Goal: Information Seeking & Learning: Learn about a topic

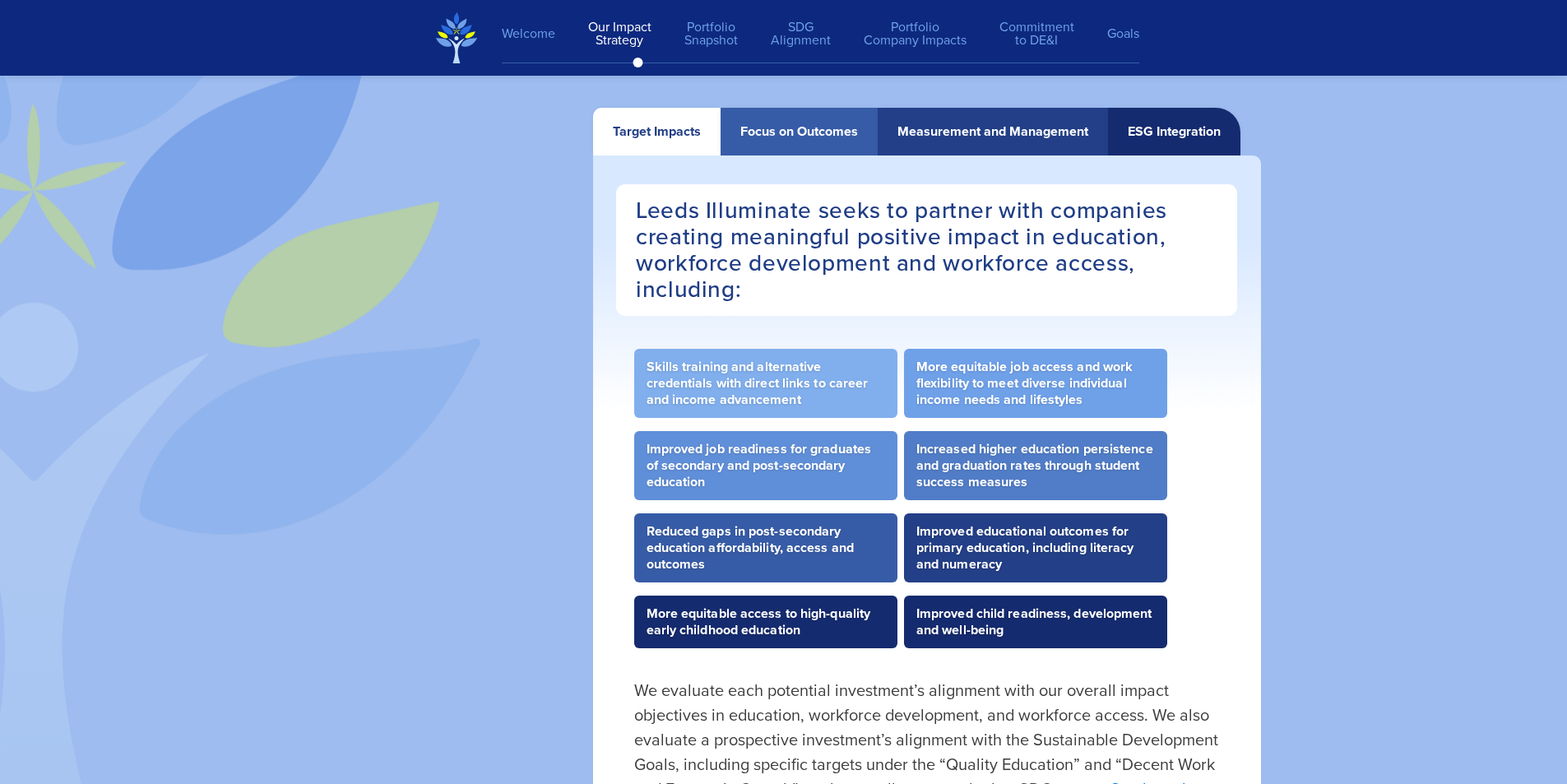
scroll to position [3207, 0]
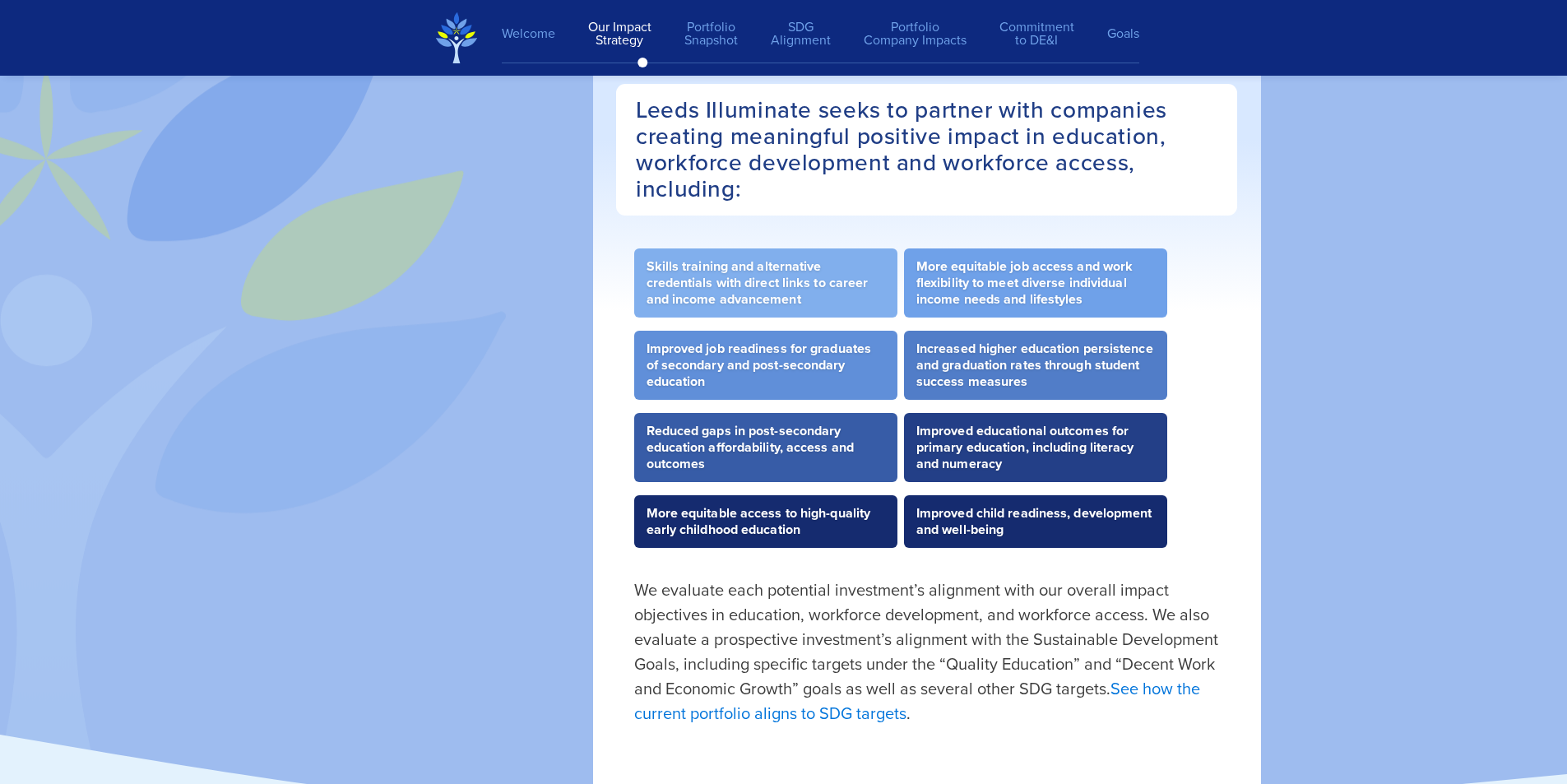
click at [1163, 686] on link "See how the current portfolio aligns to SDG targets" at bounding box center [917, 701] width 566 height 49
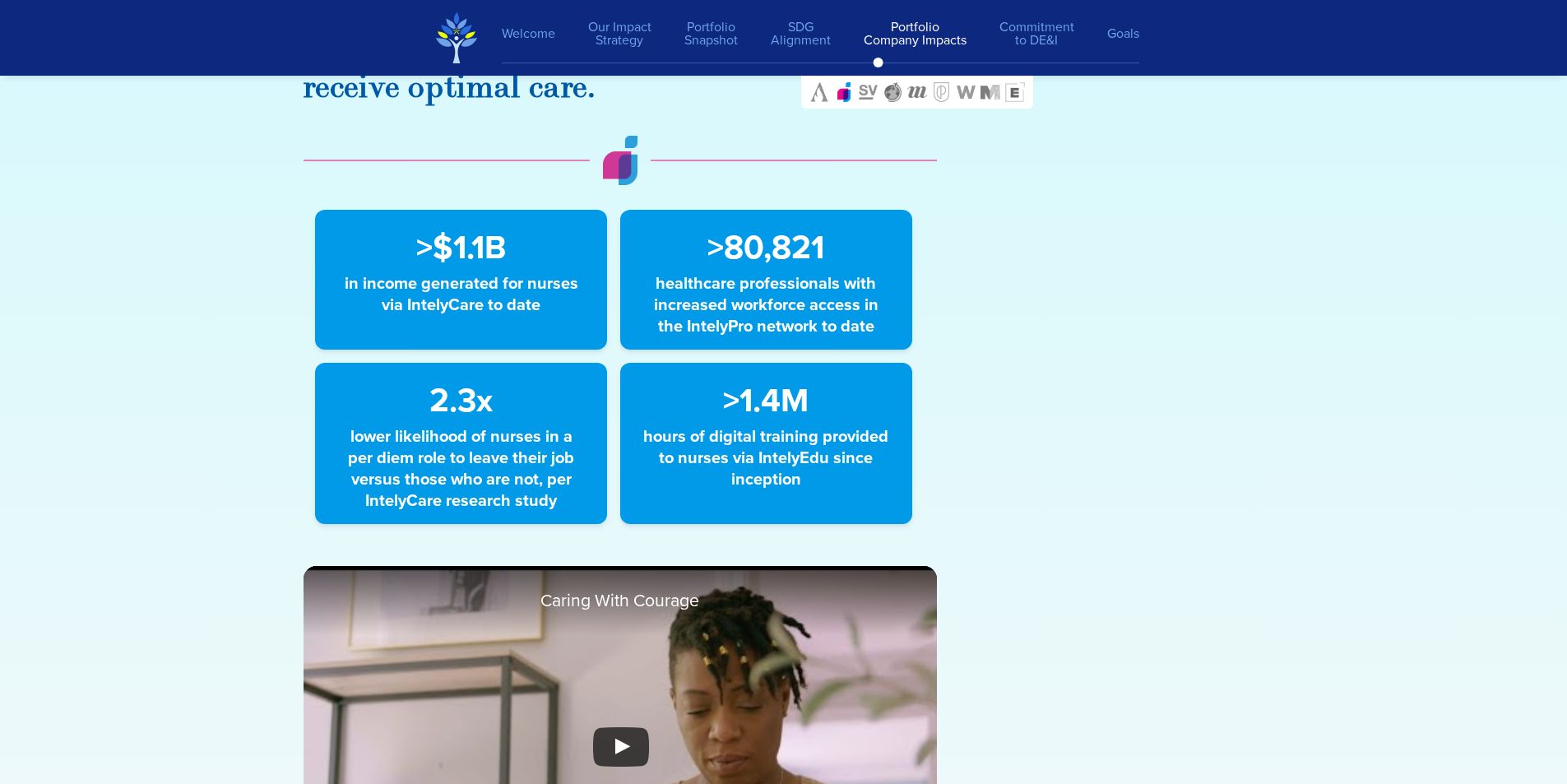
scroll to position [9173, 0]
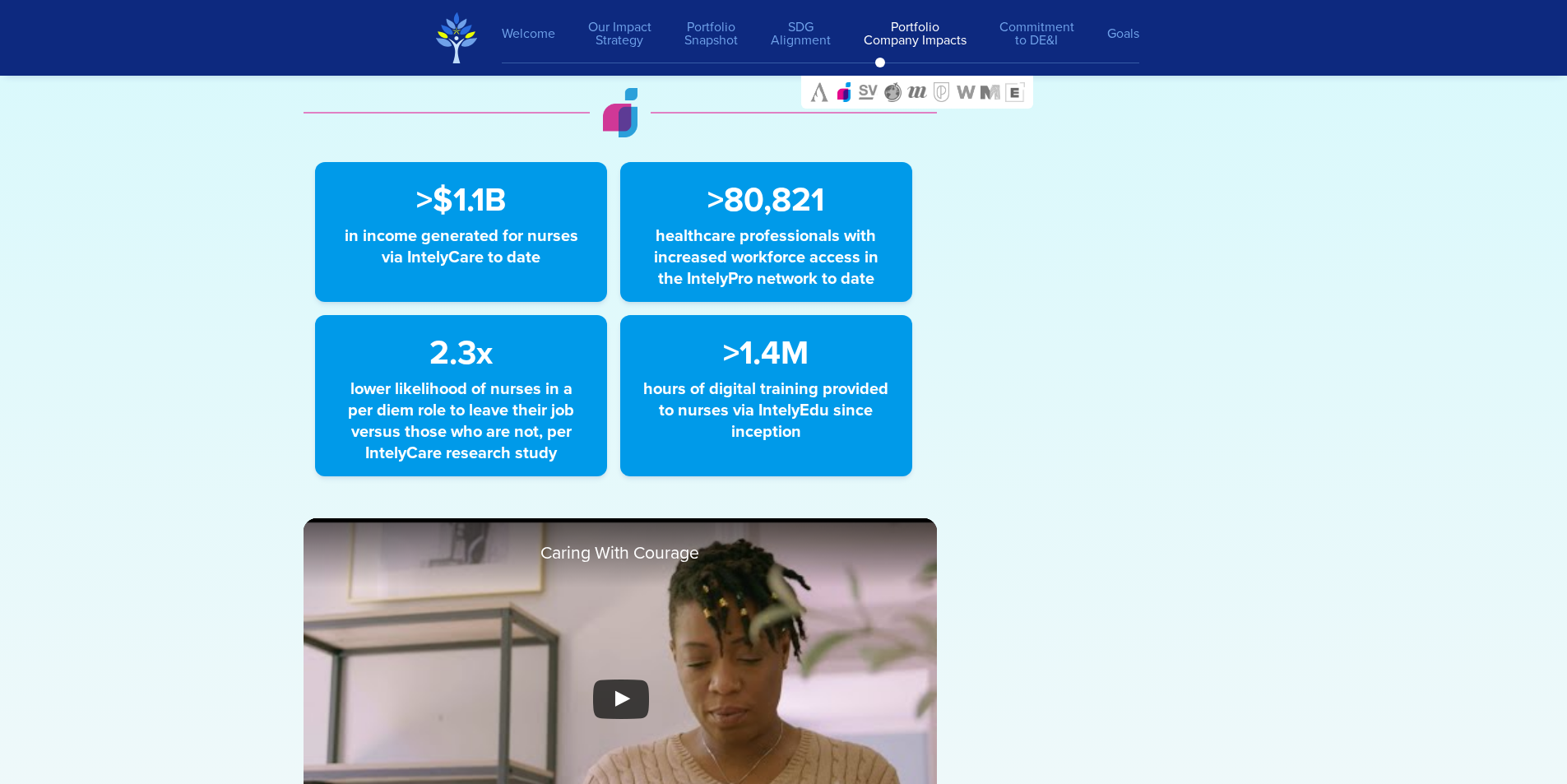
click at [465, 216] on span ">$1.1B" at bounding box center [462, 199] width 91 height 49
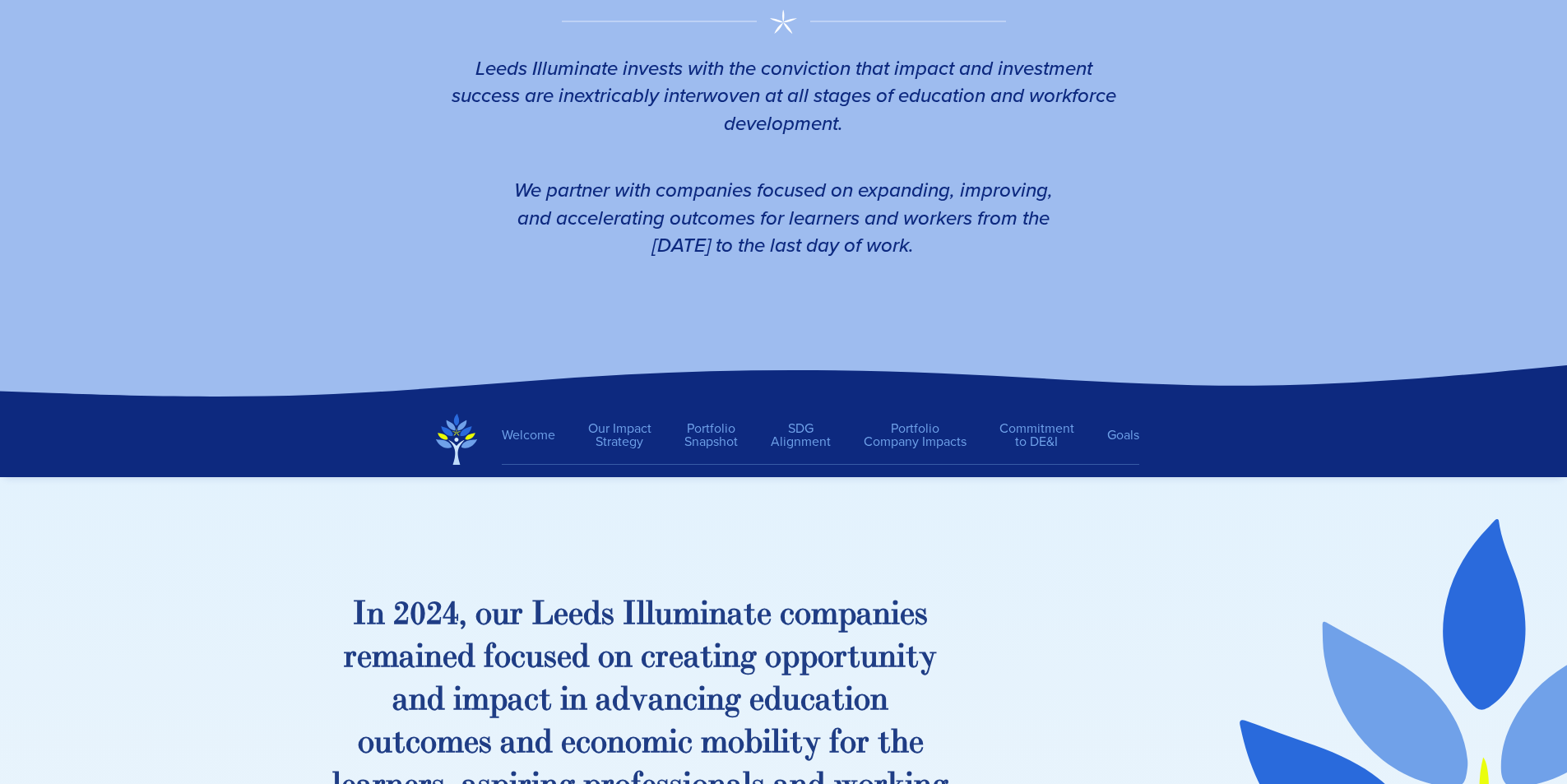
scroll to position [391, 0]
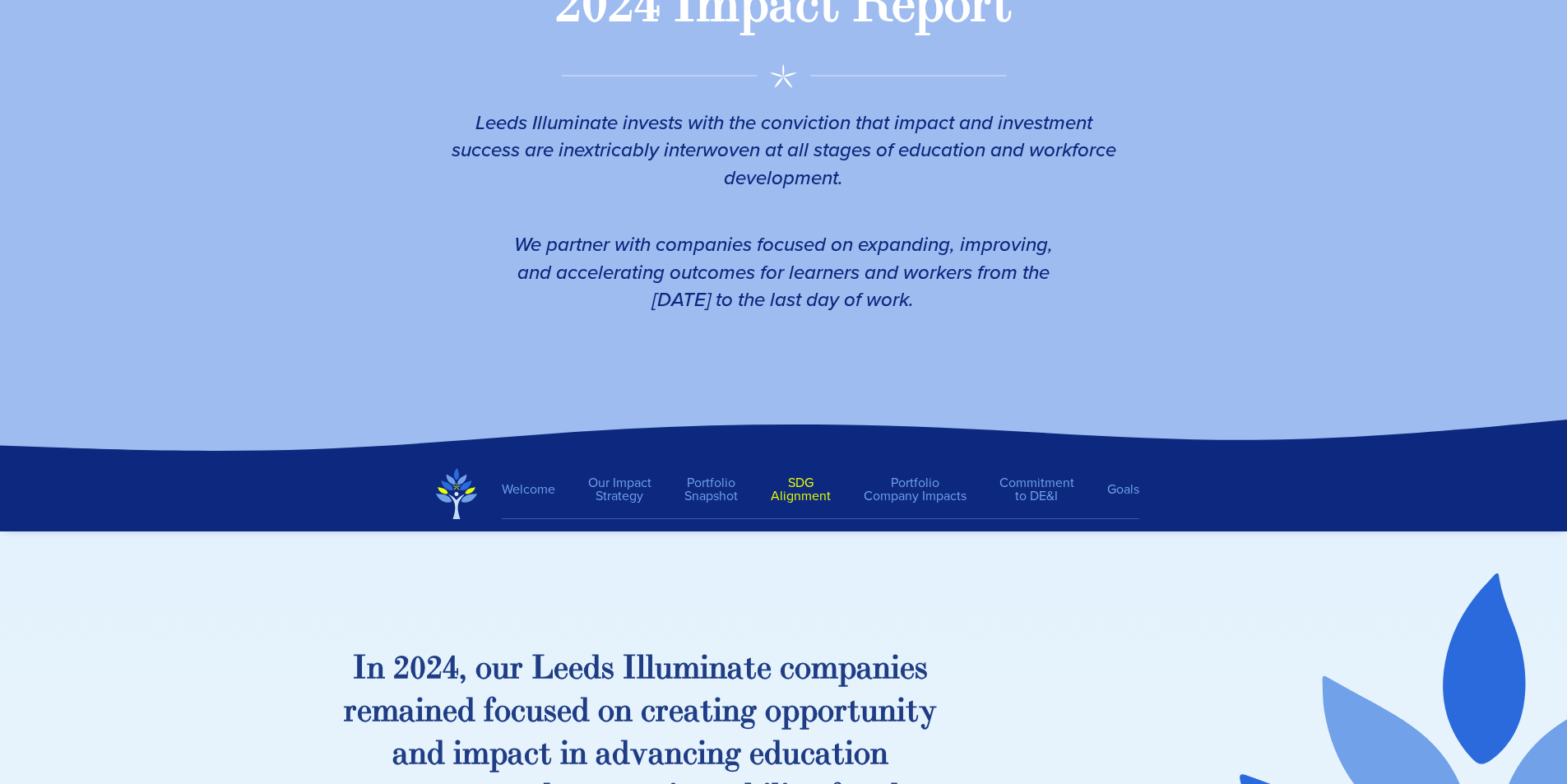
click at [808, 483] on link "SDG Alignment" at bounding box center [801, 489] width 93 height 43
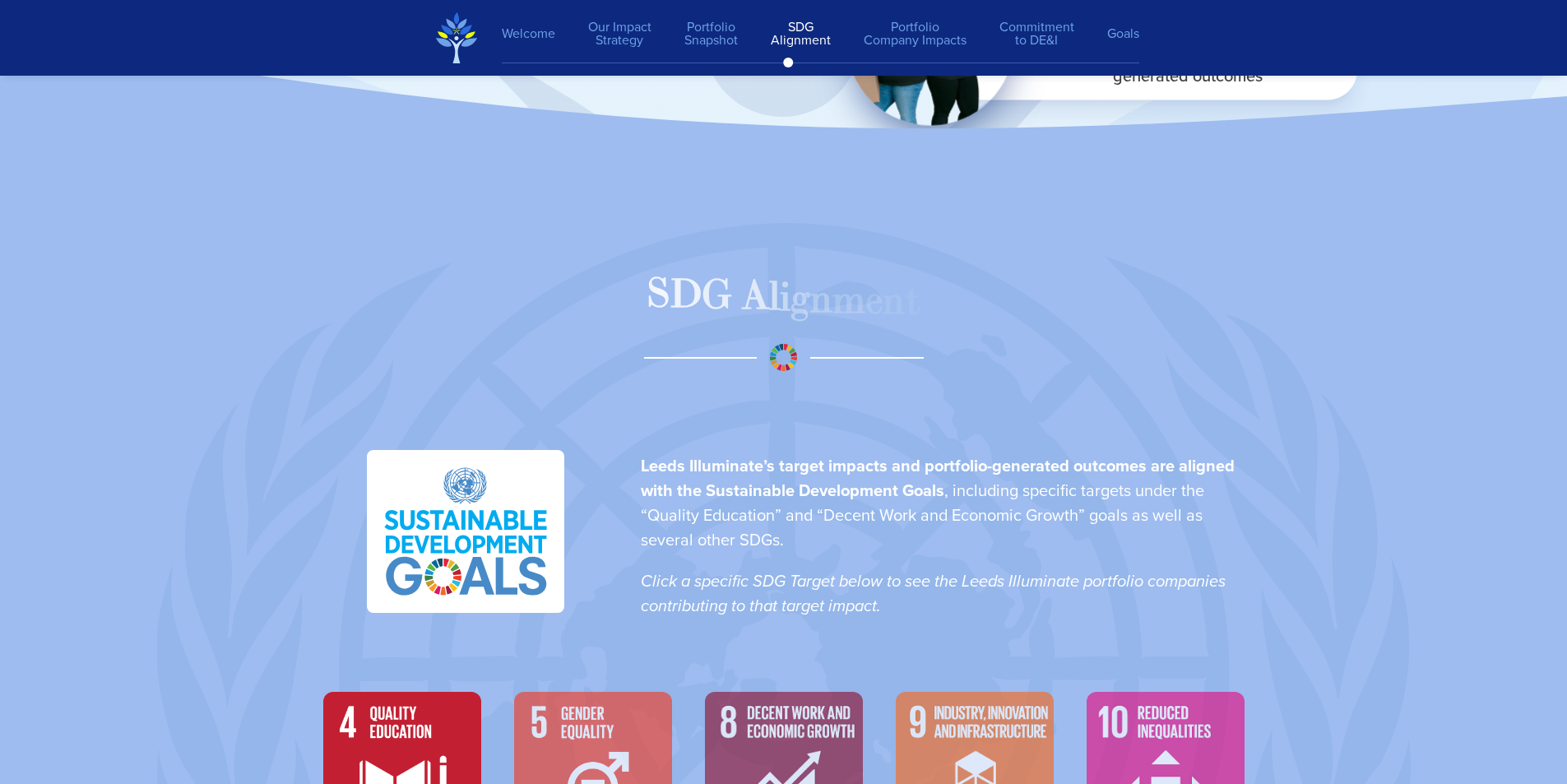
scroll to position [5315, 0]
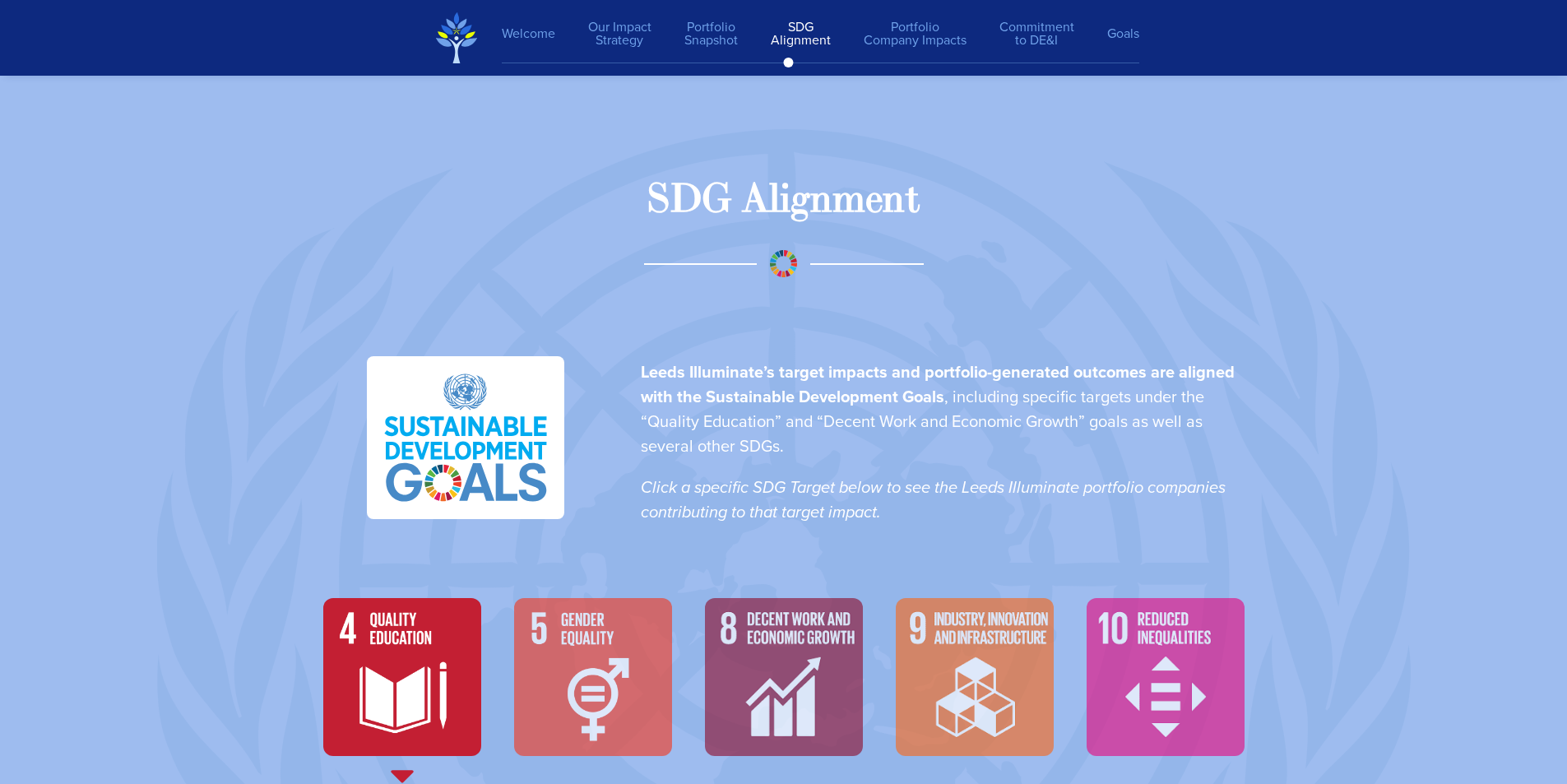
click at [414, 652] on img at bounding box center [403, 677] width 158 height 158
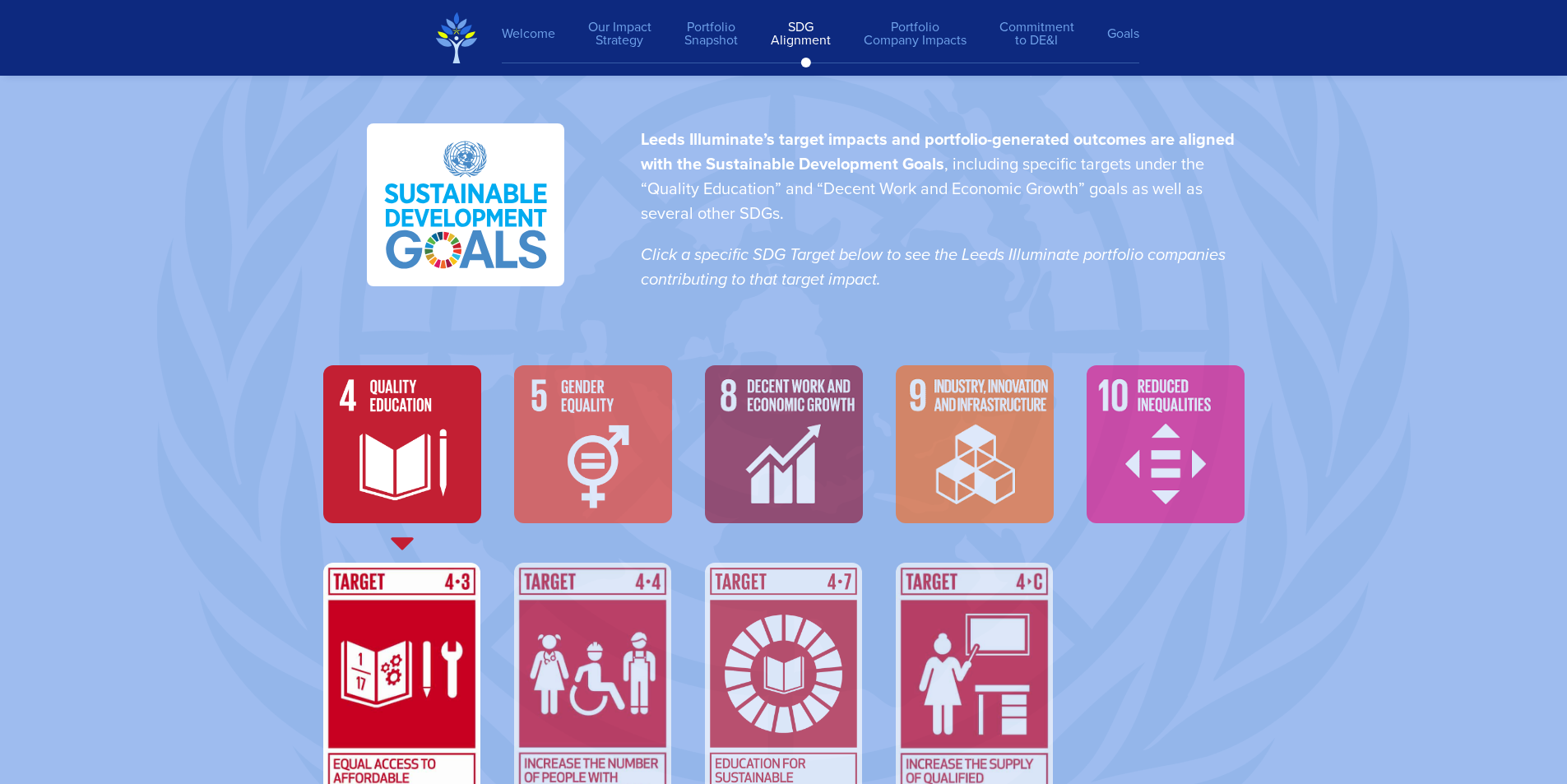
scroll to position [5561, 0]
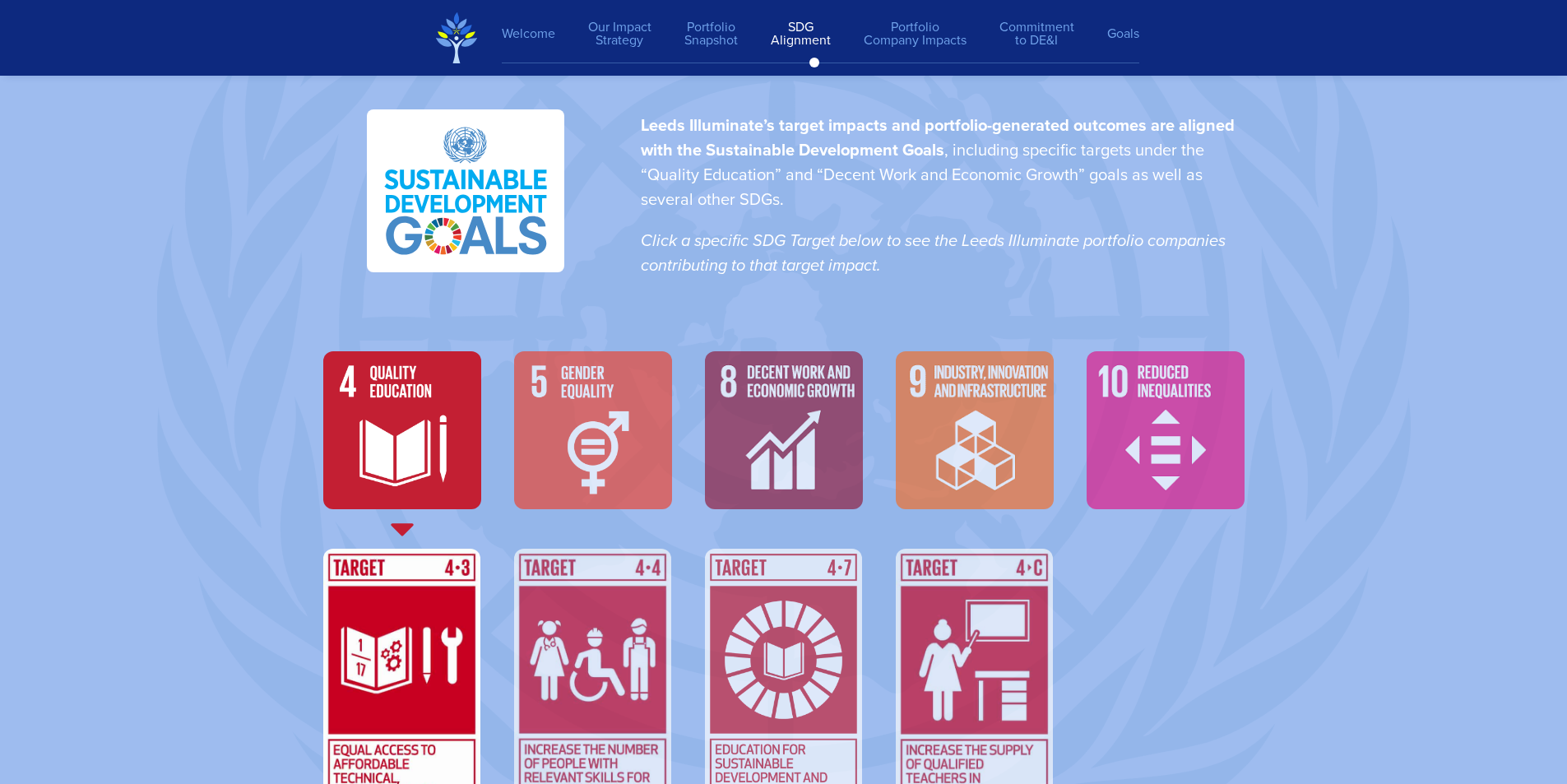
click at [594, 413] on img at bounding box center [593, 430] width 158 height 158
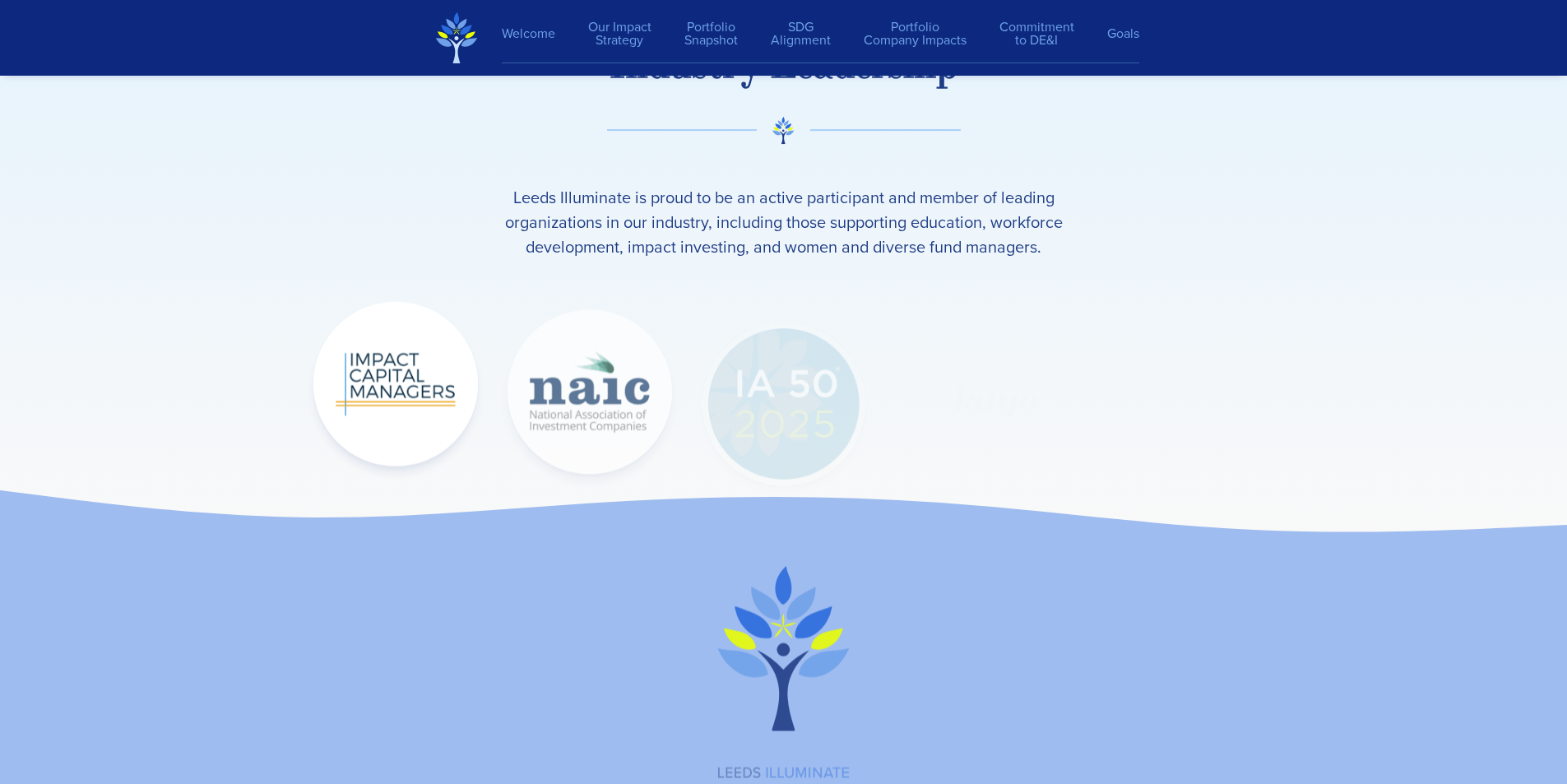
scroll to position [23879, 0]
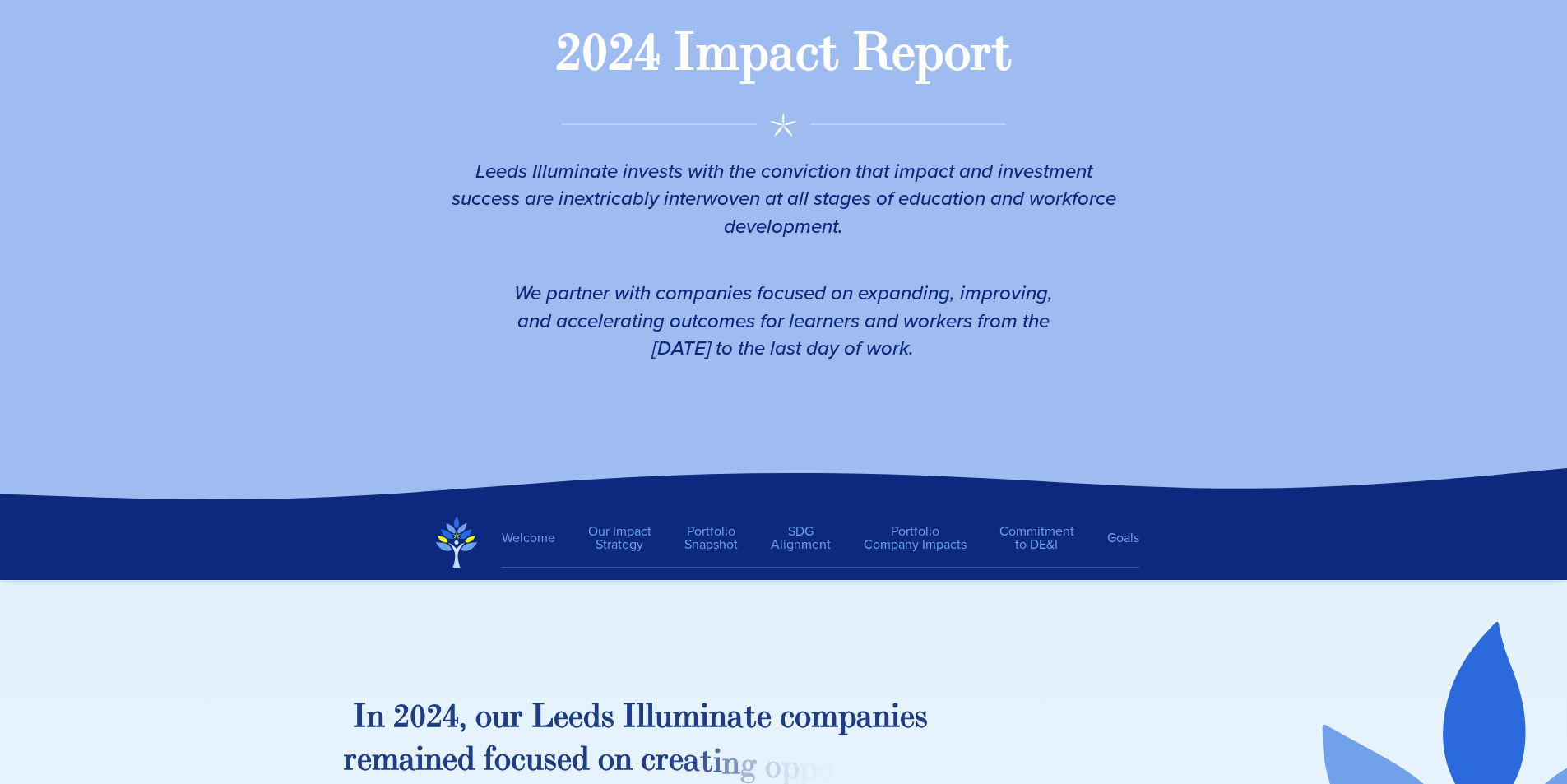
scroll to position [493, 0]
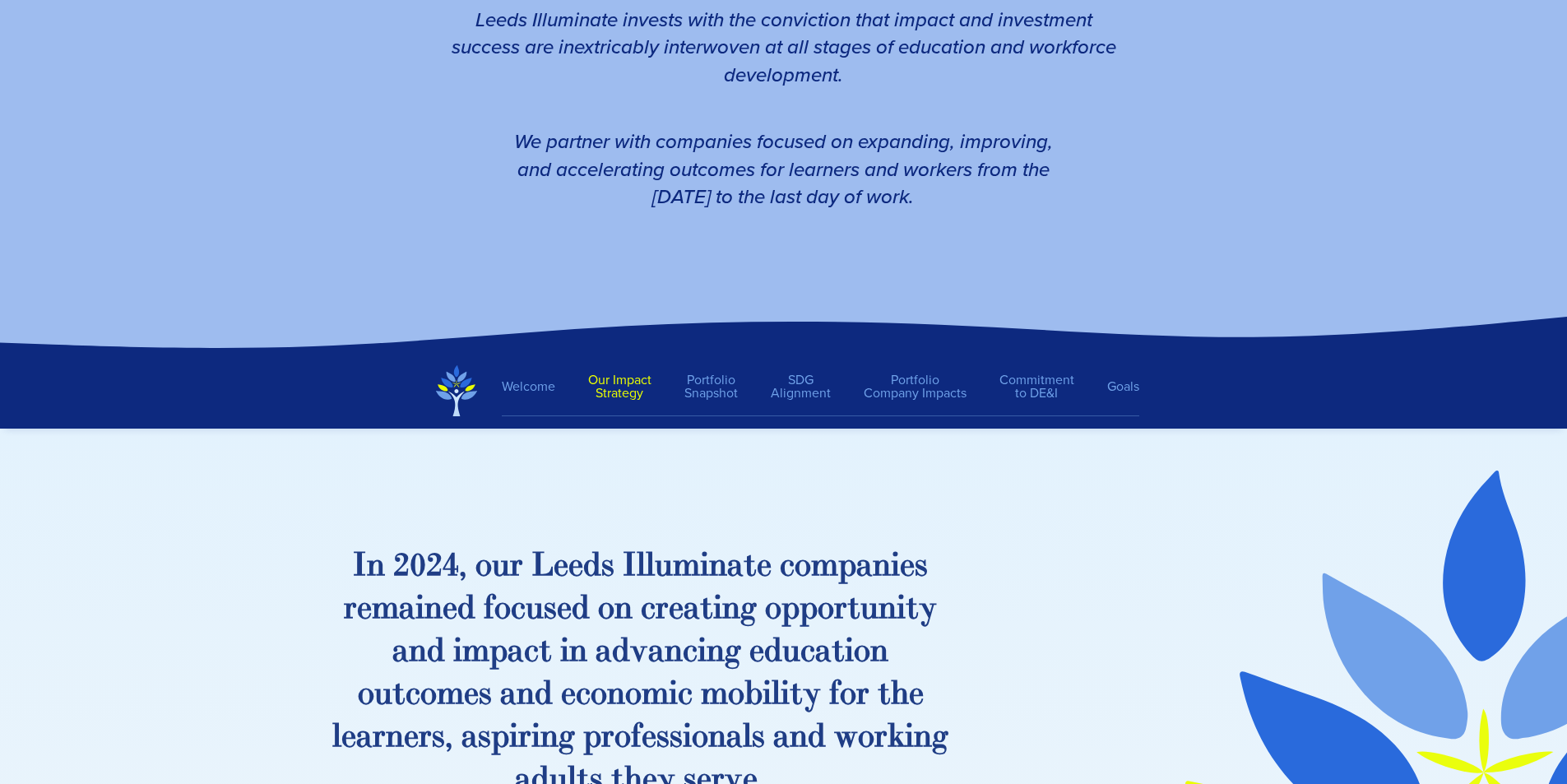
click at [625, 381] on link "Our Impact Strategy" at bounding box center [620, 386] width 96 height 43
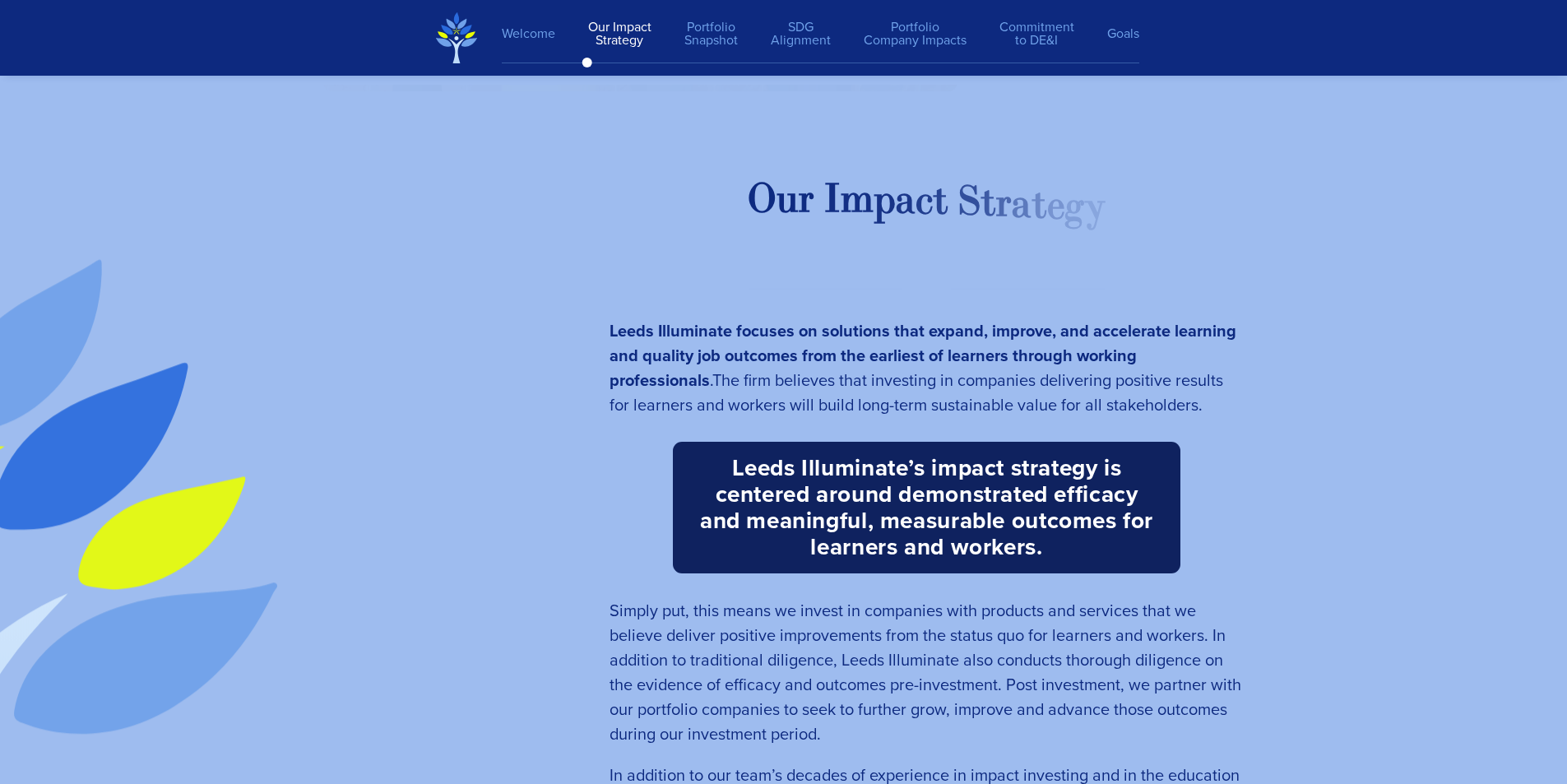
scroll to position [2288, 0]
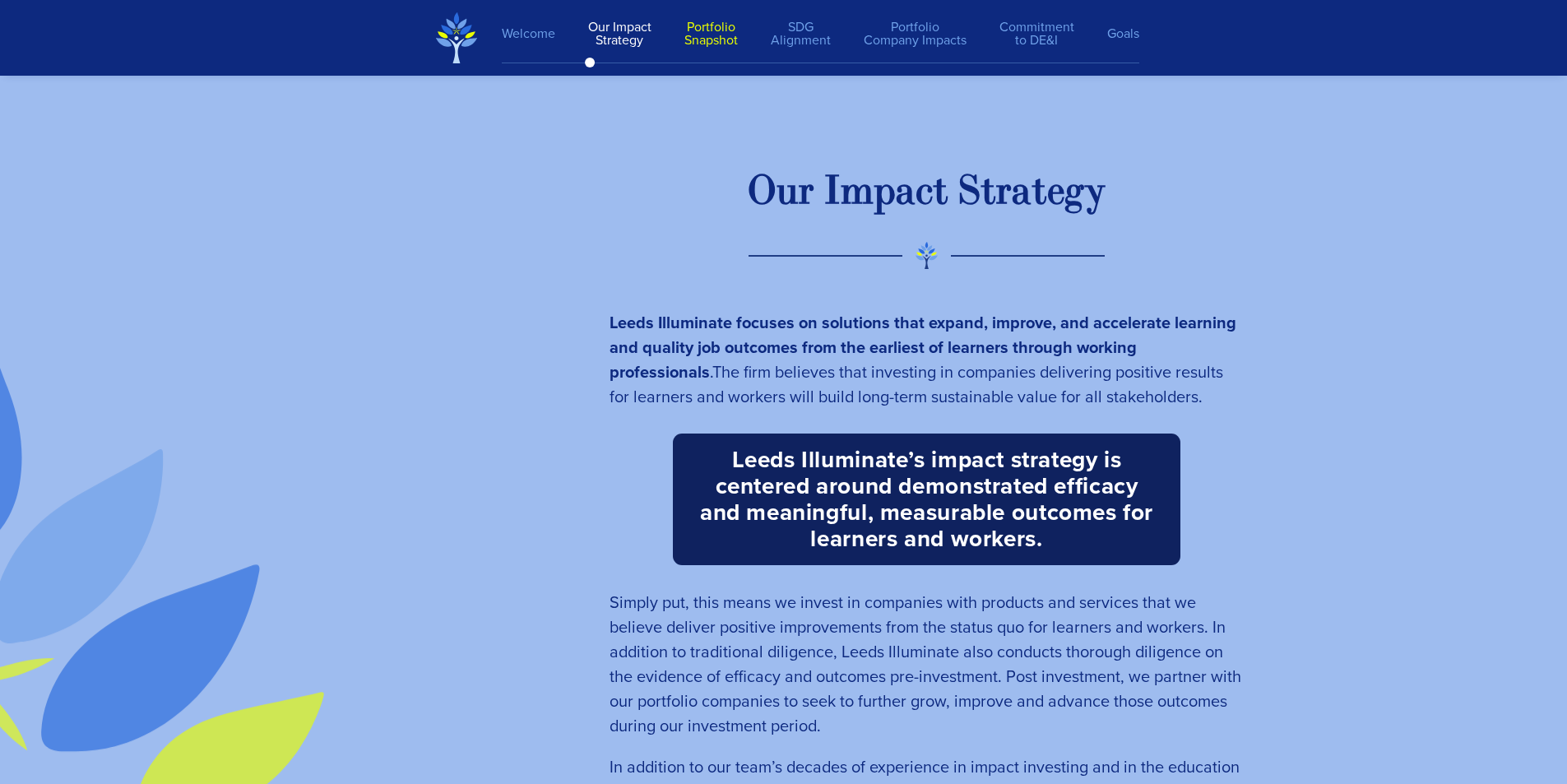
click at [707, 26] on link "Portfolio Snapshot" at bounding box center [711, 34] width 86 height 43
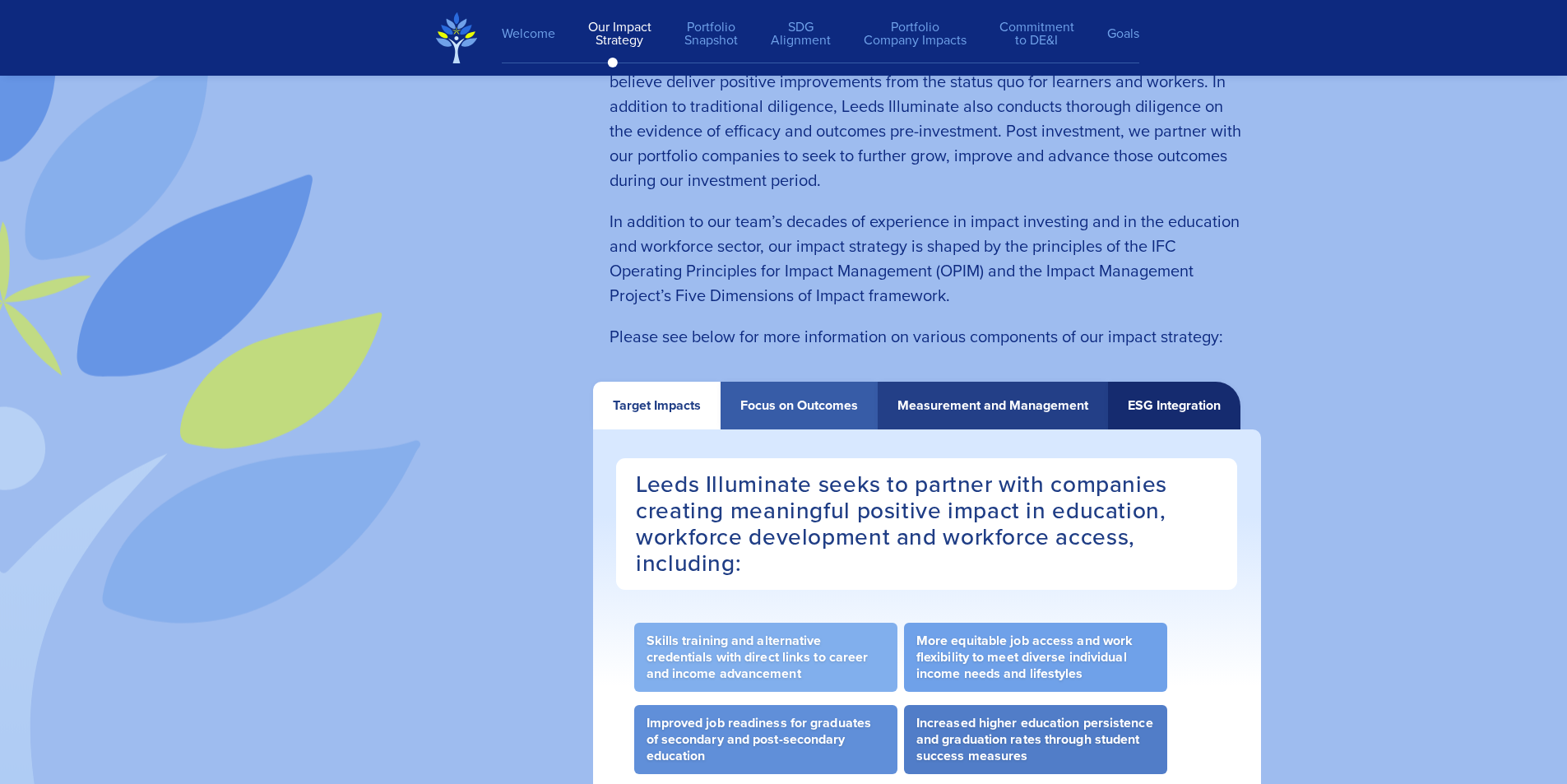
scroll to position [2833, 0]
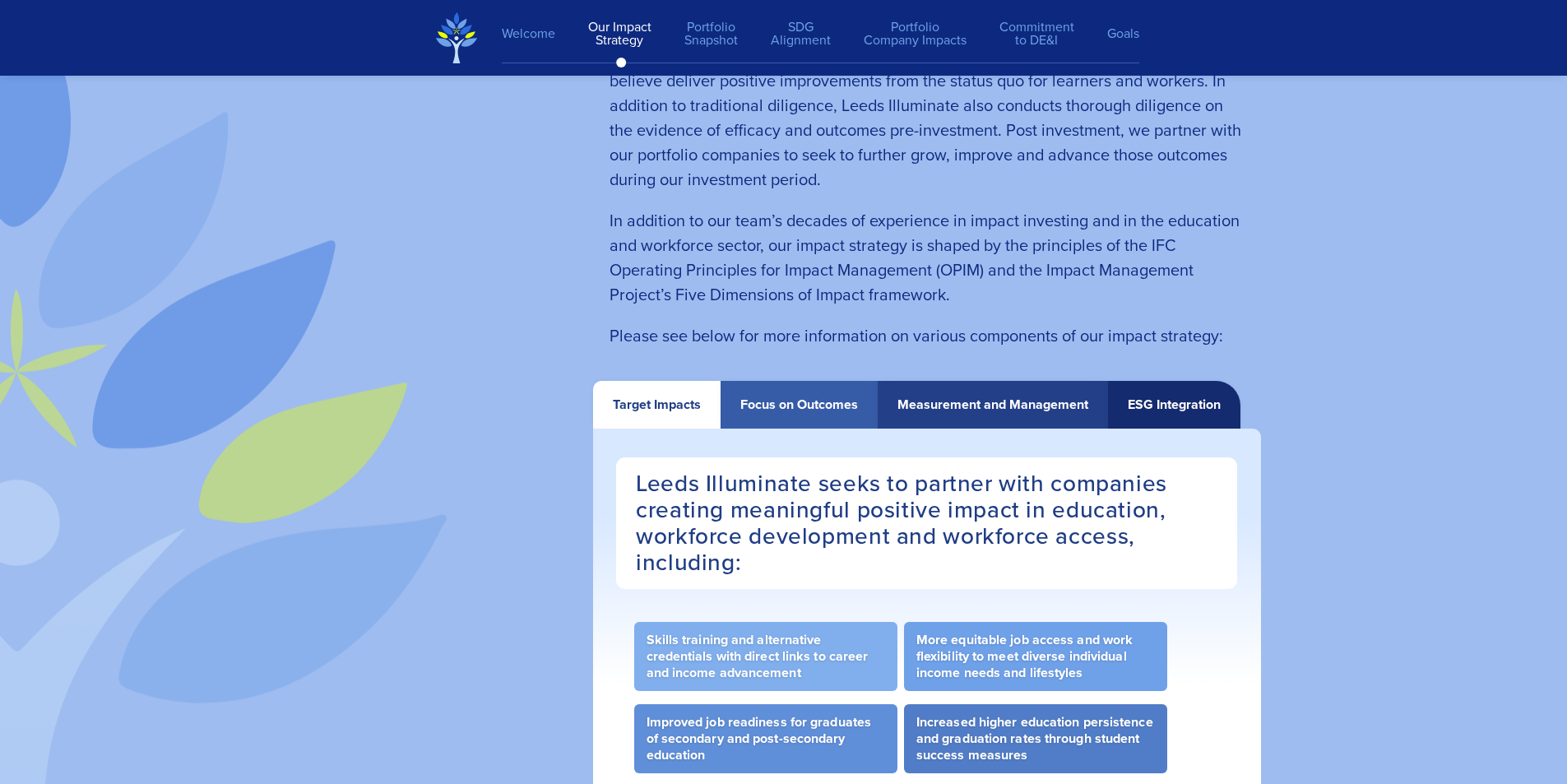
click at [784, 397] on div "Focus on Outcomes" at bounding box center [799, 404] width 118 height 15
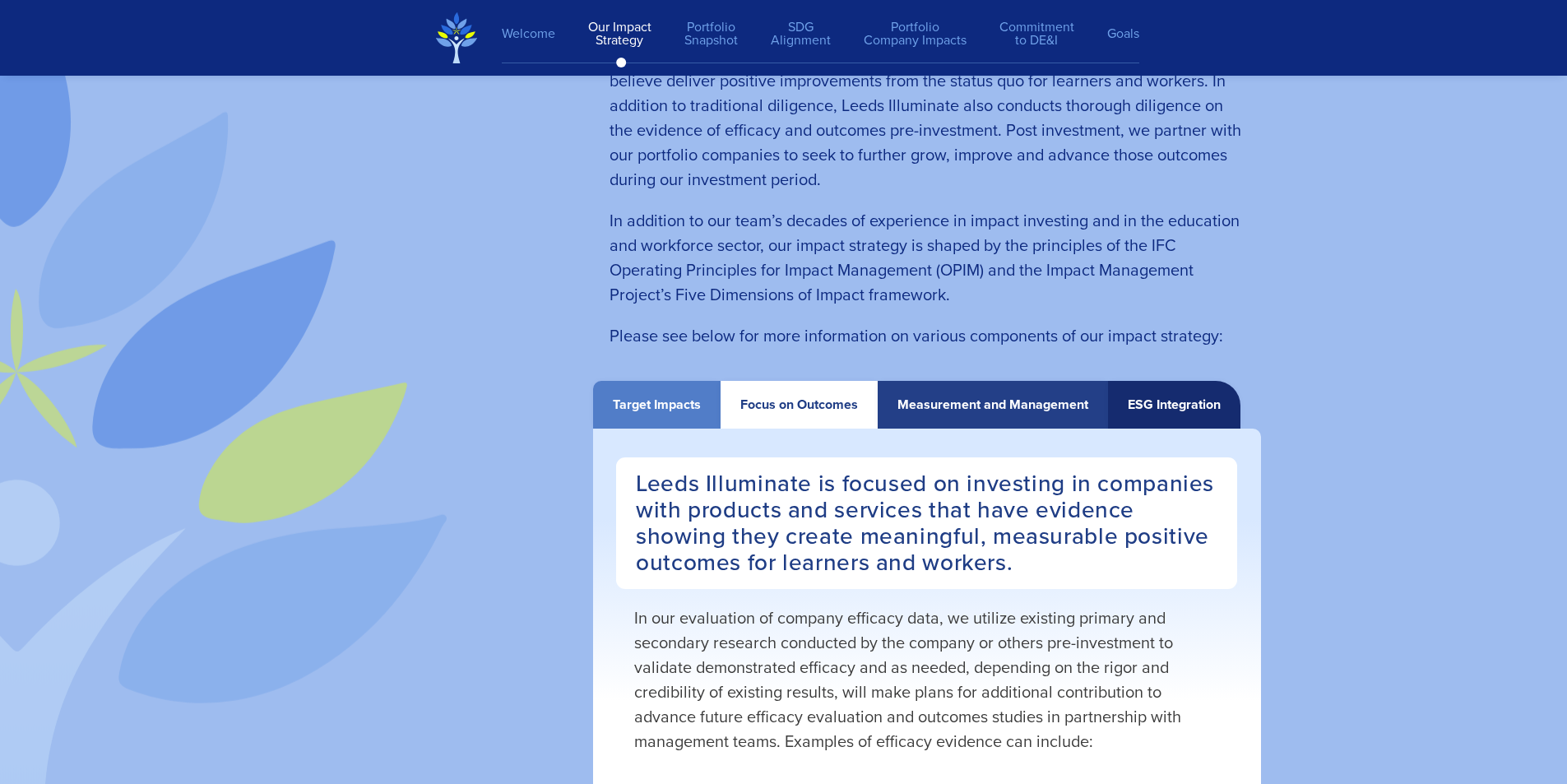
click at [965, 397] on div "Measurement and Management" at bounding box center [993, 404] width 190 height 15
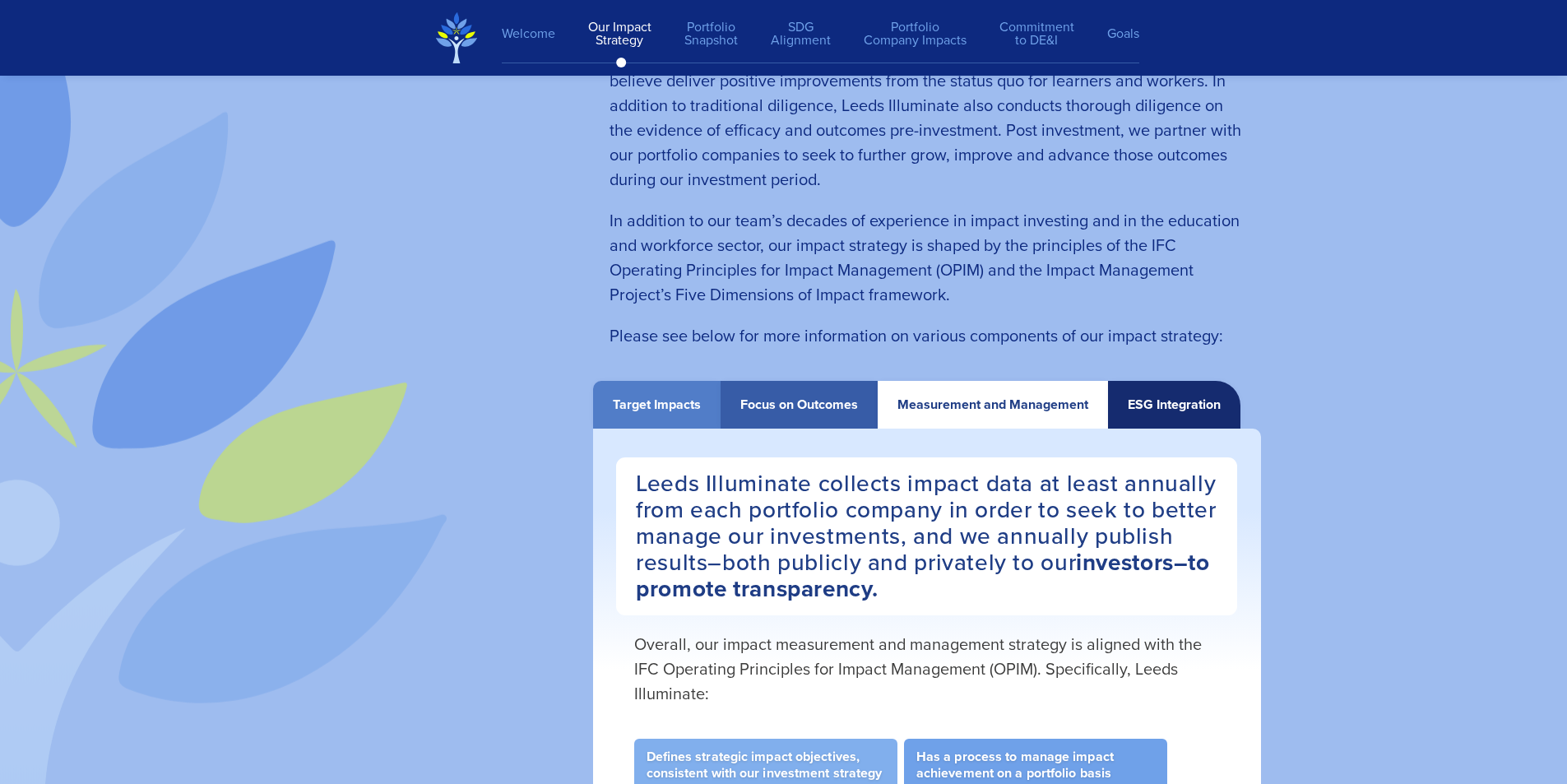
click at [1184, 399] on div "ESG Integration" at bounding box center [1174, 404] width 93 height 15
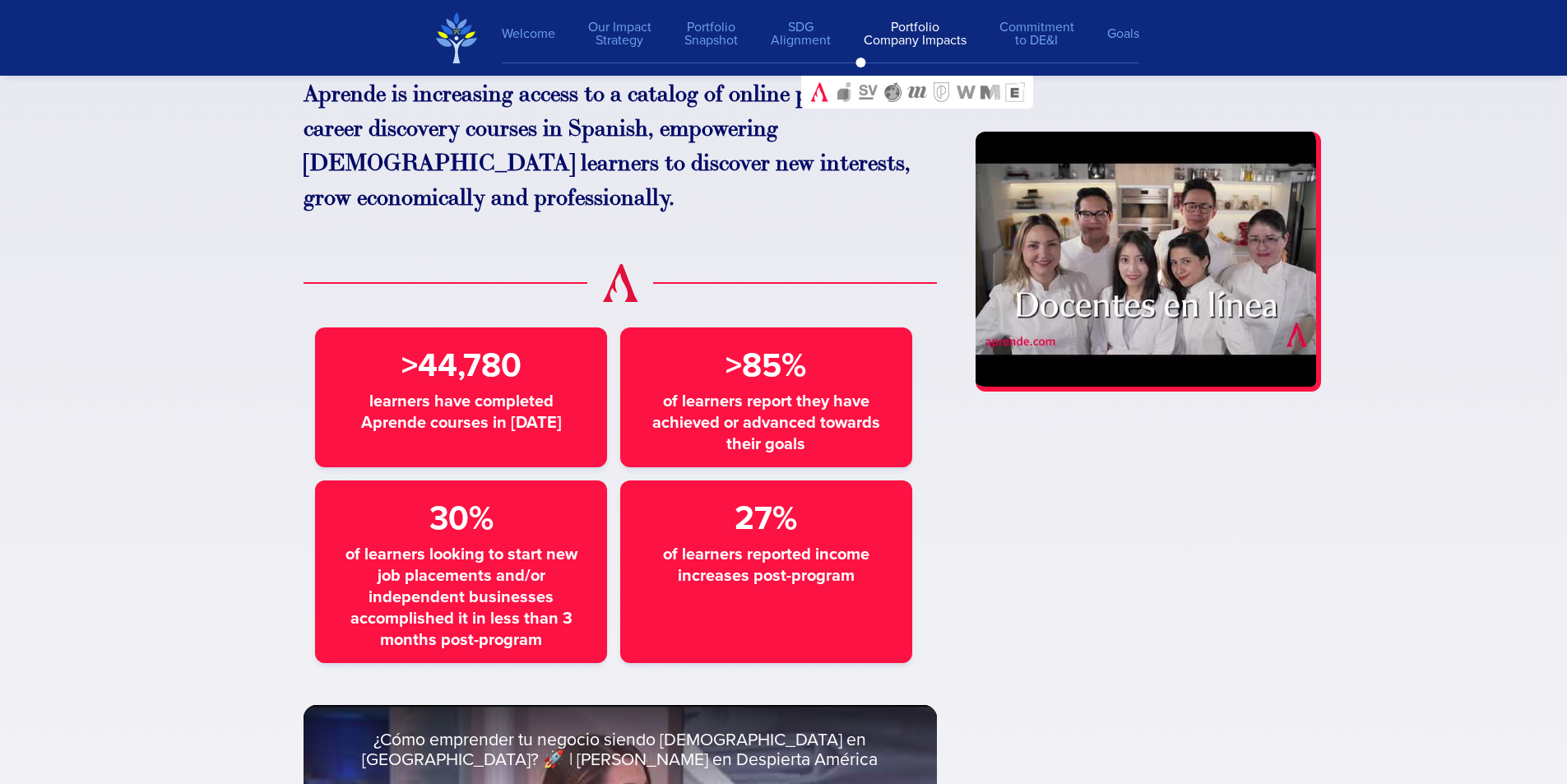
scroll to position [7274, 0]
